Goal: Transaction & Acquisition: Purchase product/service

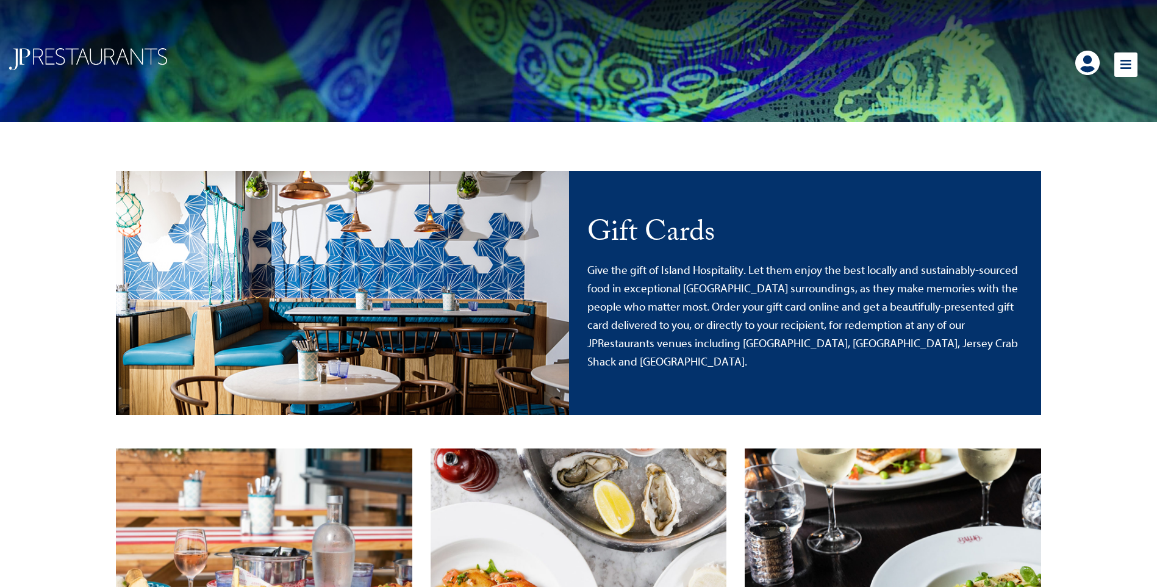
scroll to position [244, 0]
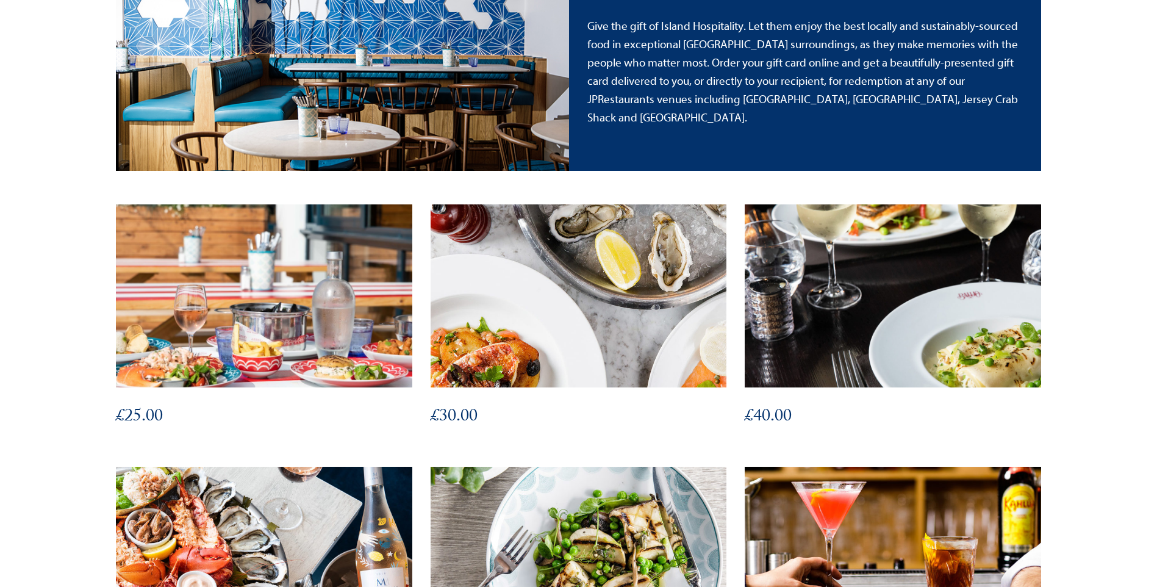
click at [520, 333] on img at bounding box center [578, 295] width 326 height 201
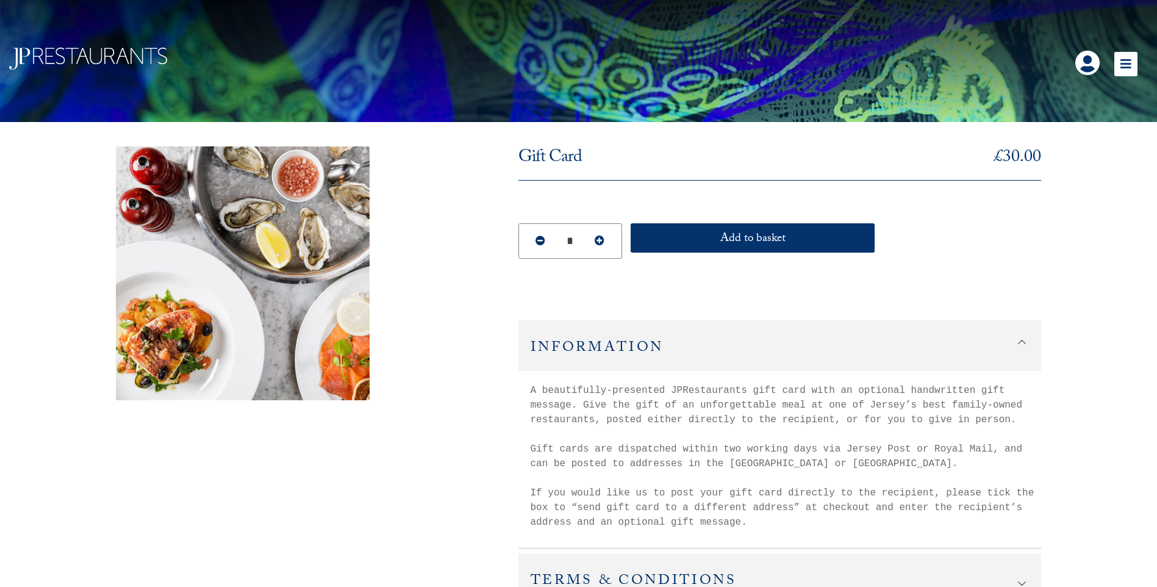
click at [1042, 225] on div "Close FAQ Contact Us Terms and Conditions Back to main website Gift Card £ 30.0…" at bounding box center [578, 322] width 1157 height 645
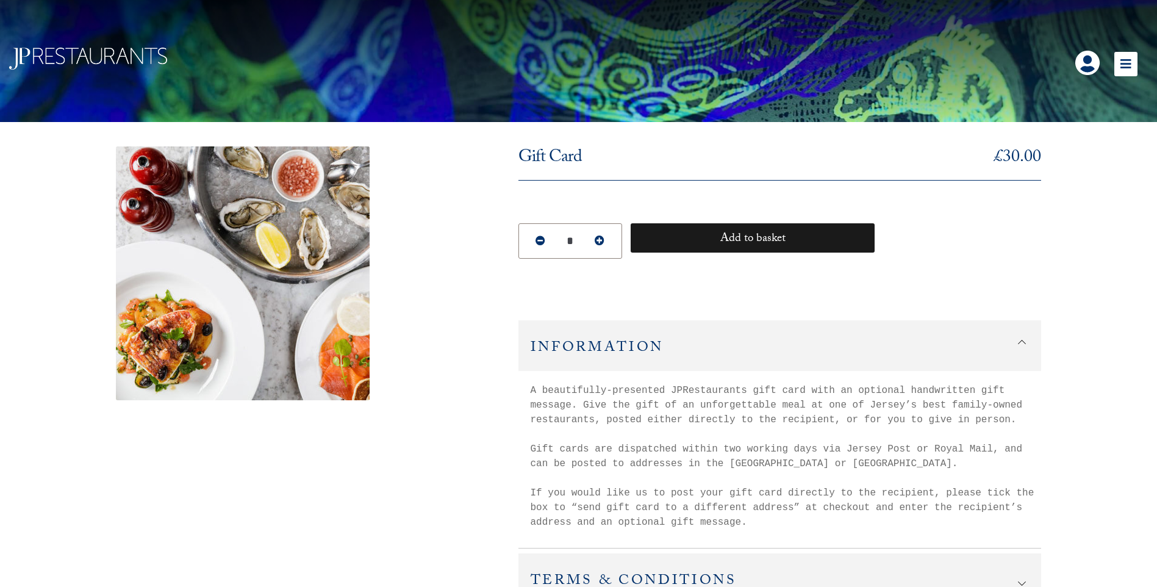
click at [725, 234] on button "Add to basket" at bounding box center [753, 237] width 244 height 29
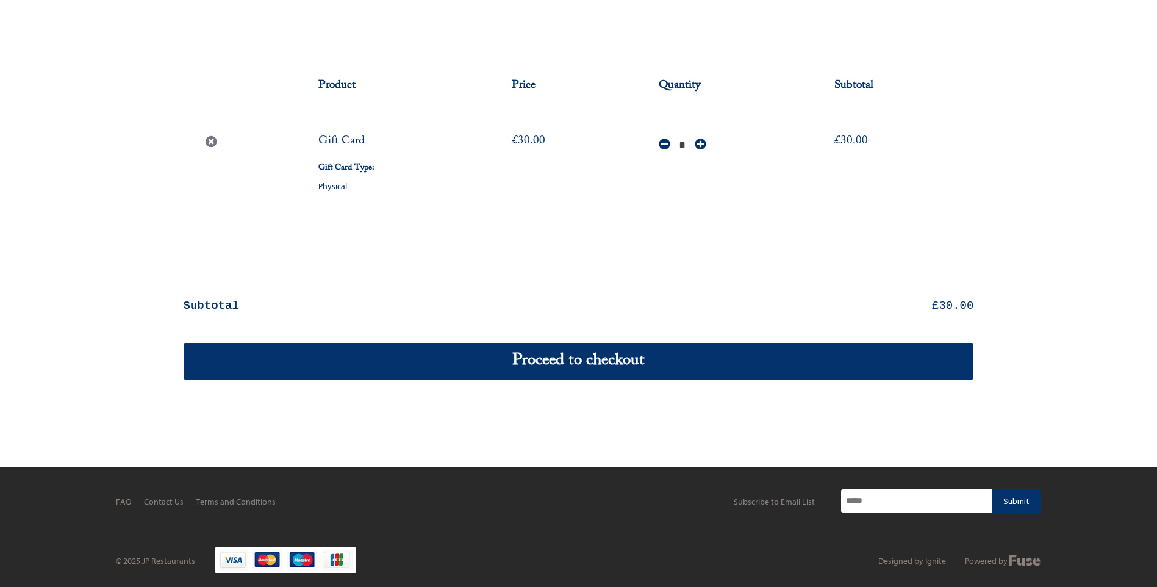
scroll to position [132, 0]
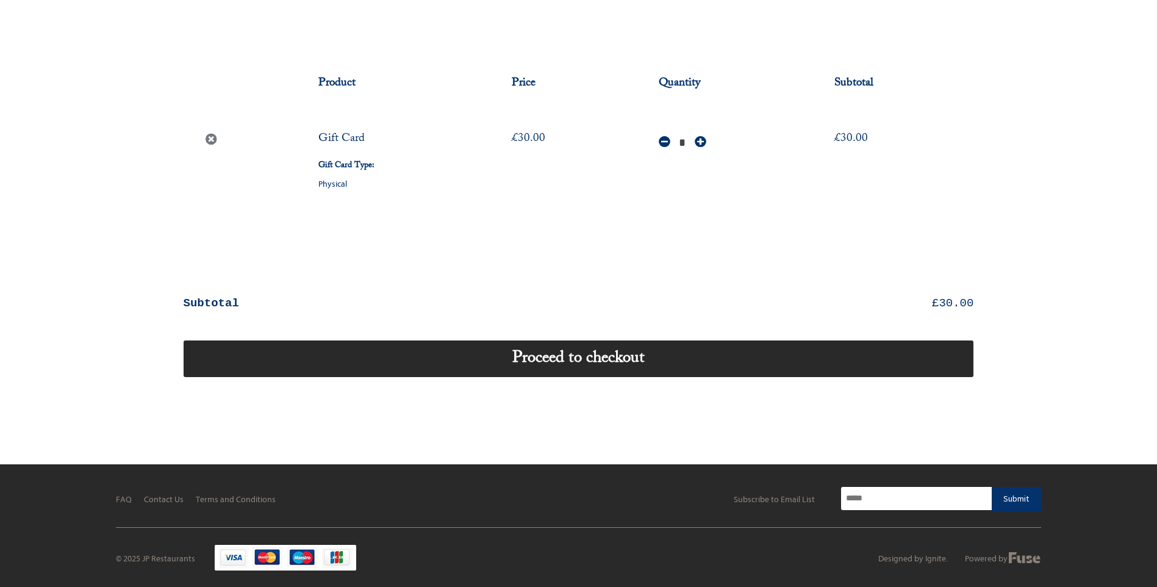
click at [602, 353] on link "Proceed to checkout" at bounding box center [579, 358] width 791 height 37
